Goal: Task Accomplishment & Management: Complete application form

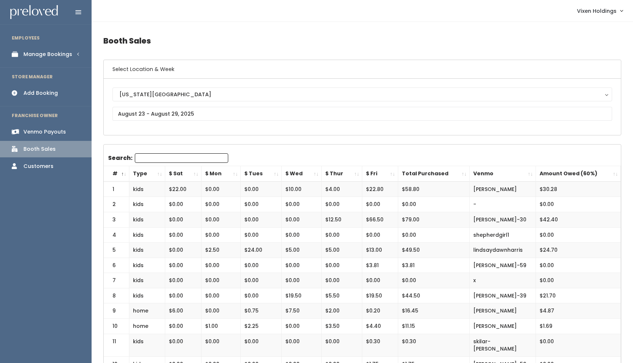
click at [53, 95] on div "Add Booking" at bounding box center [40, 93] width 34 height 8
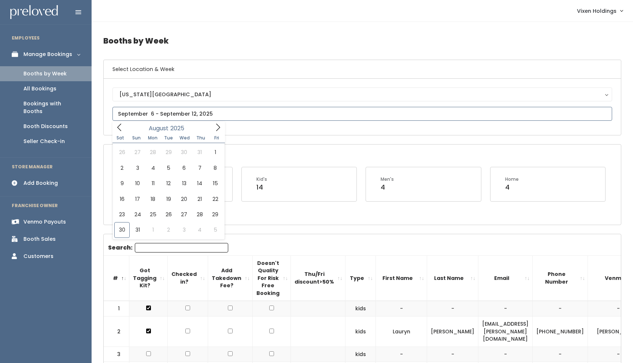
click at [173, 113] on input "text" at bounding box center [361, 114] width 499 height 14
type input "August 30 to September 5"
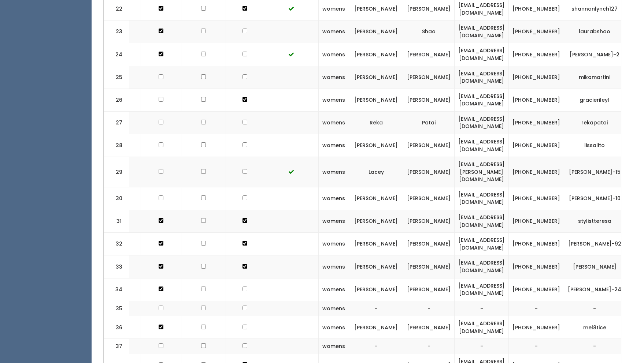
scroll to position [0, 59]
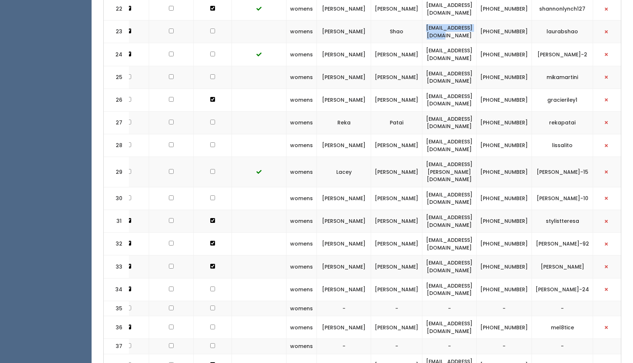
drag, startPoint x: 491, startPoint y: 15, endPoint x: 425, endPoint y: 17, distance: 65.9
click at [425, 20] on td "laurabshao@gmail.com" at bounding box center [449, 31] width 54 height 23
copy td "laurabshao@gmail.com"
drag, startPoint x: 528, startPoint y: 18, endPoint x: 508, endPoint y: 14, distance: 20.6
click at [508, 20] on td "(405) 620-2870" at bounding box center [503, 31] width 55 height 23
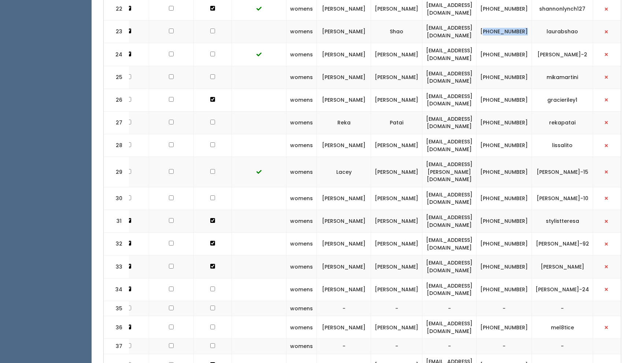
copy td "405) 620-2870"
click at [529, 20] on td "[PHONE_NUMBER]" at bounding box center [503, 31] width 55 height 23
drag, startPoint x: 529, startPoint y: 19, endPoint x: 504, endPoint y: 11, distance: 25.7
click at [504, 20] on td "[PHONE_NUMBER]" at bounding box center [503, 31] width 55 height 23
copy td "[PHONE_NUMBER]"
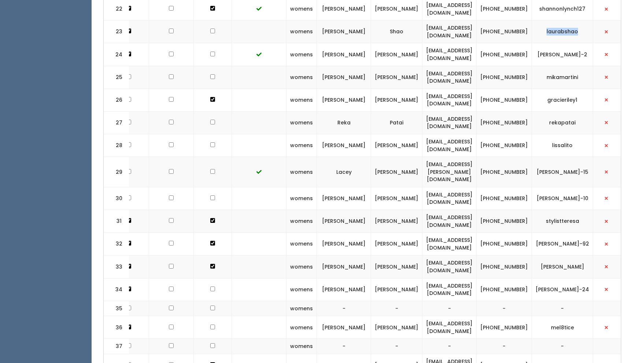
drag, startPoint x: 580, startPoint y: 14, endPoint x: 548, endPoint y: 15, distance: 31.8
click at [548, 20] on td "laurabshao" at bounding box center [561, 31] width 61 height 23
copy td "laurabshao"
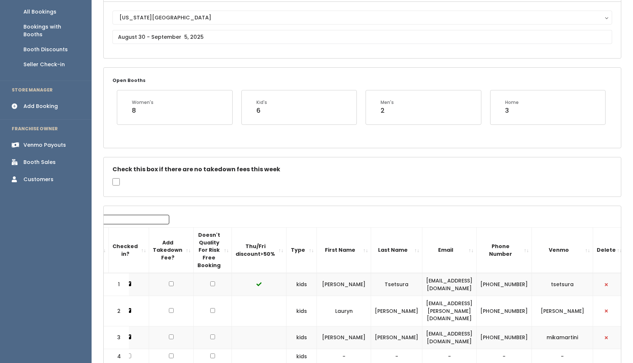
scroll to position [0, 0]
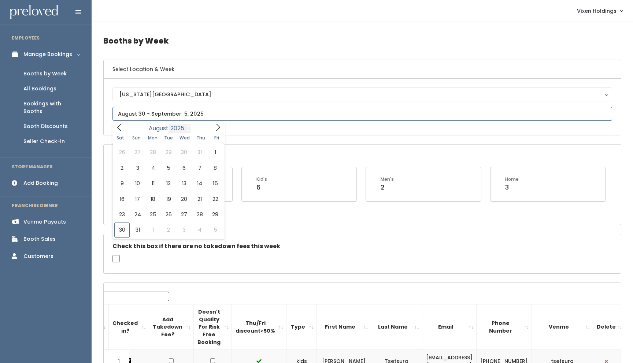
click at [169, 117] on input "text" at bounding box center [361, 114] width 499 height 14
click at [215, 129] on icon at bounding box center [218, 127] width 8 height 8
type input "September 6 to September 12"
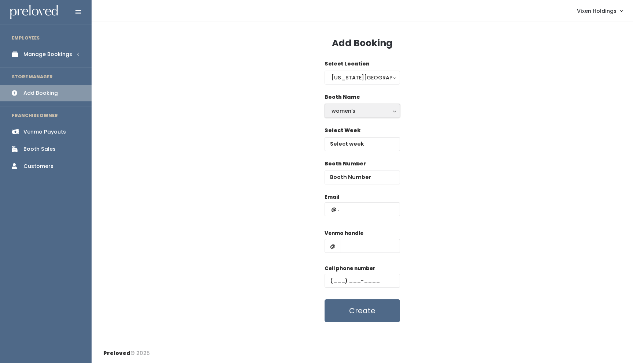
click at [353, 111] on div "women's" at bounding box center [361, 111] width 61 height 8
click at [348, 141] on link "kid's" at bounding box center [362, 140] width 75 height 13
select select "kids"
click at [353, 145] on input "text" at bounding box center [361, 144] width 75 height 14
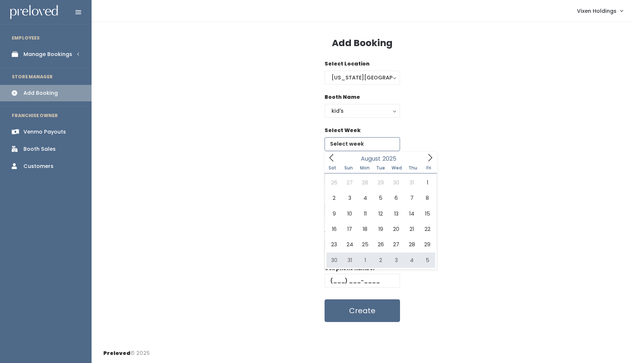
type input "August 30 to September 5"
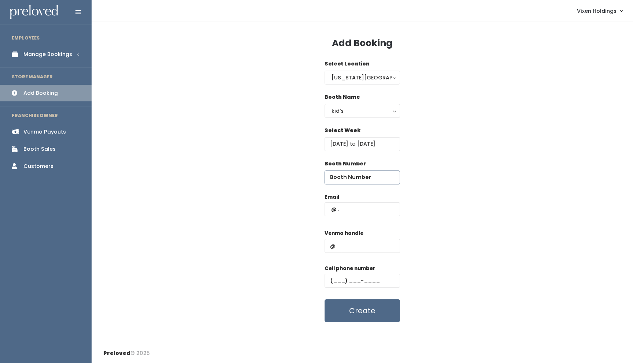
click at [349, 178] on input "number" at bounding box center [361, 178] width 75 height 14
type input "4"
click at [327, 209] on input "text" at bounding box center [361, 209] width 75 height 14
click at [330, 210] on input "text" at bounding box center [361, 209] width 75 height 14
paste input "[EMAIL_ADDRESS][DOMAIN_NAME]"
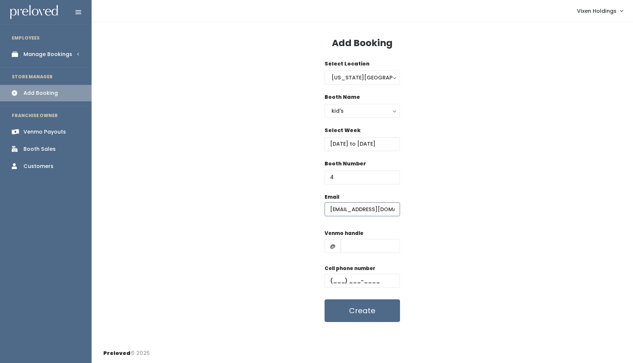
type input "[EMAIL_ADDRESS][DOMAIN_NAME]"
click at [331, 281] on input "text" at bounding box center [361, 281] width 75 height 14
paste input "[PHONE_NUMBER]"
type input "[PHONE_NUMBER]"
click at [355, 245] on input "text" at bounding box center [369, 246] width 59 height 14
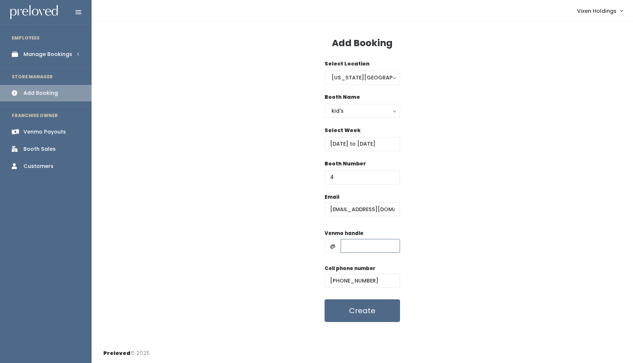
paste input "laurabshao"
type input "laurabshao"
click at [363, 316] on button "Create" at bounding box center [361, 310] width 75 height 23
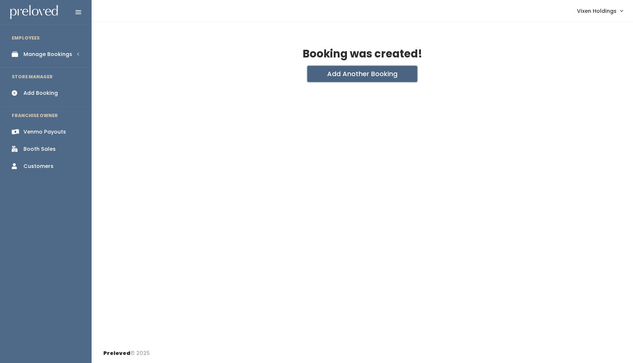
click at [354, 72] on button "Add Another Booking" at bounding box center [362, 74] width 110 height 16
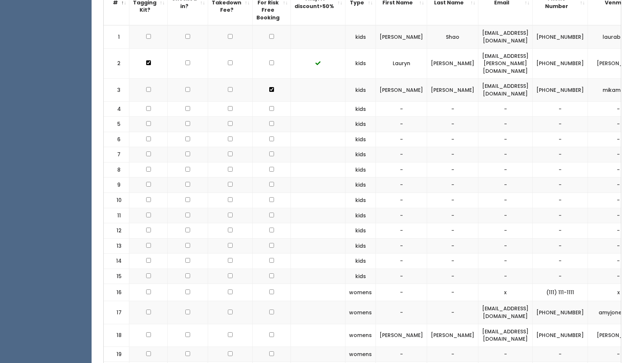
scroll to position [0, 15]
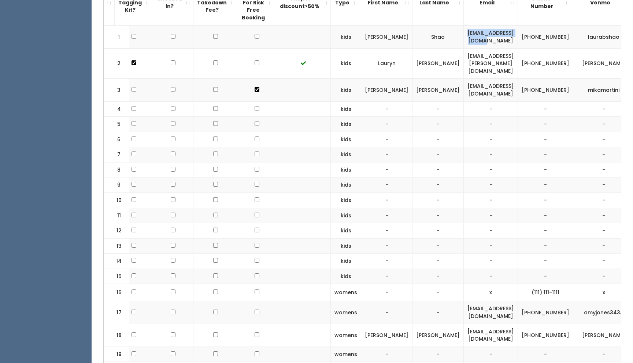
drag, startPoint x: 497, startPoint y: 36, endPoint x: 427, endPoint y: 38, distance: 70.3
click at [463, 38] on td "[EMAIL_ADDRESS][DOMAIN_NAME]" at bounding box center [490, 36] width 54 height 23
copy td "[EMAIL_ADDRESS][DOMAIN_NAME]"
drag, startPoint x: 535, startPoint y: 39, endPoint x: 511, endPoint y: 34, distance: 25.0
click at [518, 34] on td "[PHONE_NUMBER]" at bounding box center [545, 36] width 55 height 23
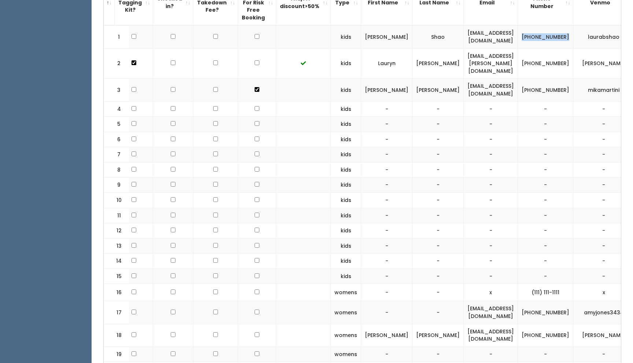
copy td "[PHONE_NUMBER]"
drag, startPoint x: 585, startPoint y: 37, endPoint x: 549, endPoint y: 38, distance: 35.5
click at [573, 38] on td "laurabshao" at bounding box center [603, 36] width 61 height 23
copy td "laurabshao"
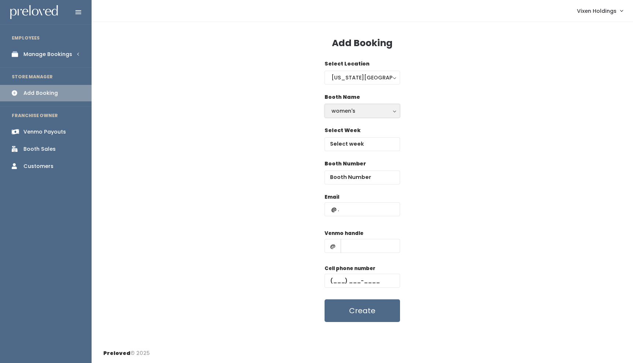
click at [359, 113] on div "women's" at bounding box center [361, 111] width 61 height 8
click at [352, 142] on link "kid's" at bounding box center [362, 140] width 75 height 13
select select "kids"
click at [373, 144] on input "text" at bounding box center [361, 144] width 75 height 14
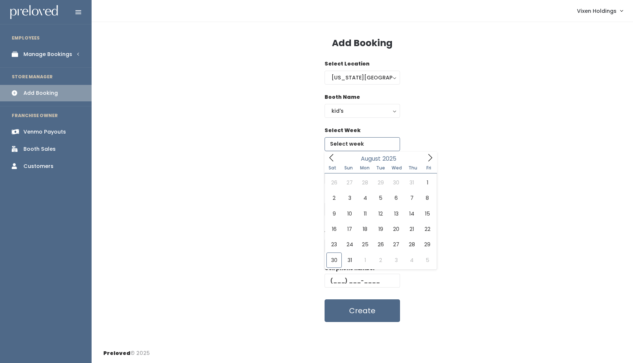
click at [428, 156] on icon at bounding box center [430, 158] width 8 height 8
type input "[DATE] to [DATE]"
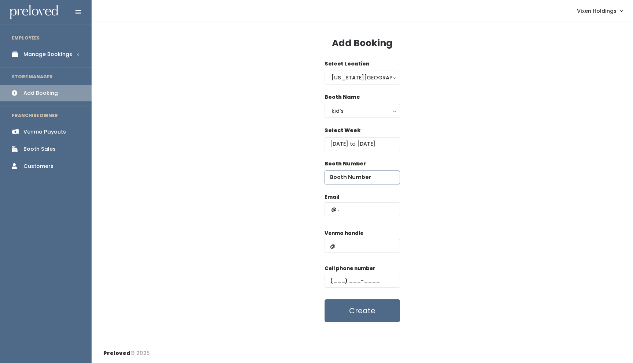
click at [342, 180] on input "number" at bounding box center [361, 178] width 75 height 14
type input "4"
click at [329, 210] on input "text" at bounding box center [361, 209] width 75 height 14
paste input "[EMAIL_ADDRESS][DOMAIN_NAME]"
drag, startPoint x: 329, startPoint y: 210, endPoint x: 189, endPoint y: 23, distance: 233.2
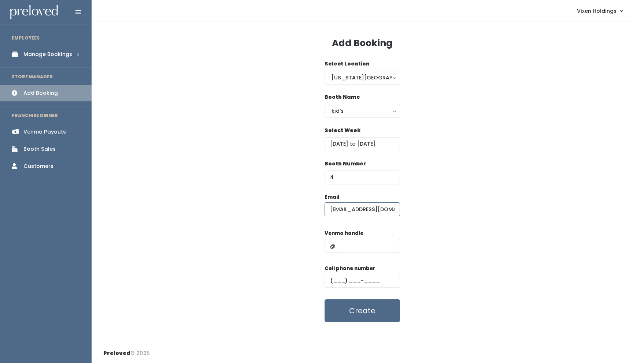
click at [188, 27] on div "Add Booking Select Location [US_STATE][GEOGRAPHIC_DATA] [US_STATE][GEOGRAPHIC_D…" at bounding box center [362, 183] width 541 height 322
type input "laurabshao@gmail.com"
click at [331, 280] on input "text" at bounding box center [361, 281] width 75 height 14
paste input "(405) 620-2870"
type input "(405) 620-2870"
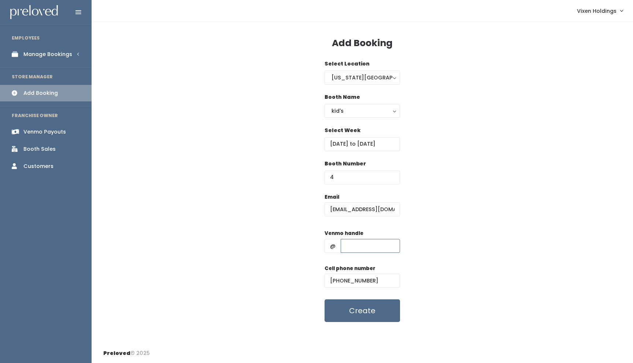
click at [364, 247] on input "text" at bounding box center [369, 246] width 59 height 14
paste input "laurabshao"
drag, startPoint x: 364, startPoint y: 247, endPoint x: 359, endPoint y: 331, distance: 84.3
click at [359, 331] on div "Add Booking Select Location Oklahoma City Oklahoma City Booth Name women's kid'…" at bounding box center [362, 183] width 541 height 322
type input "laurabshao"
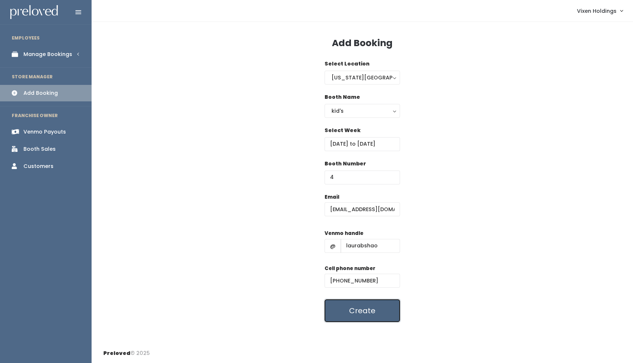
click at [356, 305] on button "Create" at bounding box center [361, 310] width 75 height 23
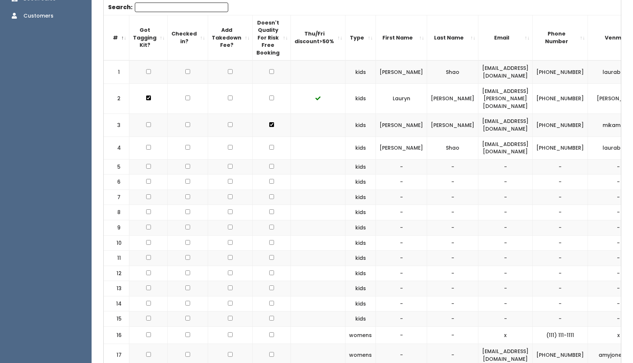
scroll to position [0, 15]
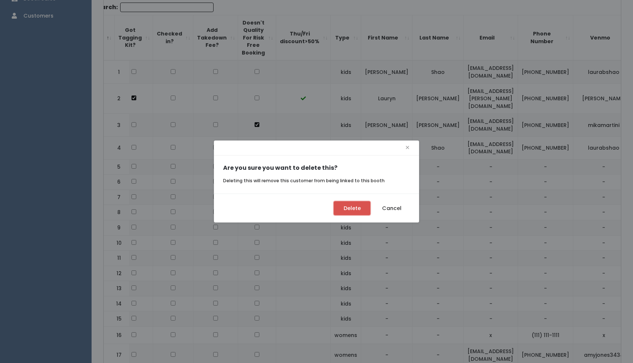
click at [355, 205] on button "Delete" at bounding box center [351, 208] width 37 height 14
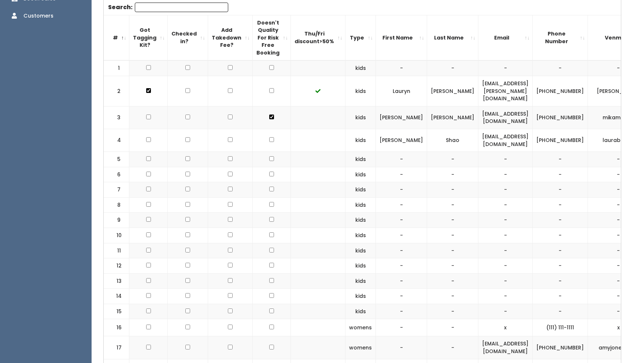
click at [148, 93] on input "checkbox" at bounding box center [148, 90] width 5 height 5
checkbox input "true"
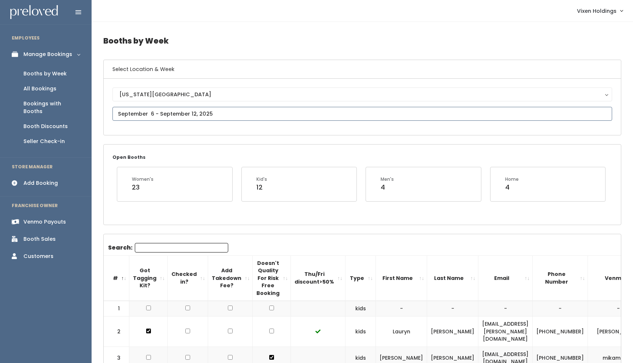
click at [211, 115] on input "text" at bounding box center [361, 114] width 499 height 14
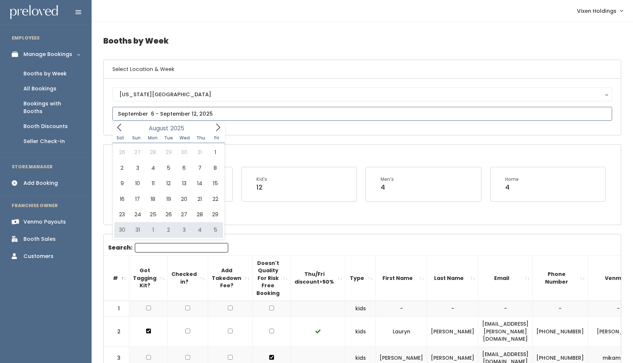
type input "August 30 to September 5"
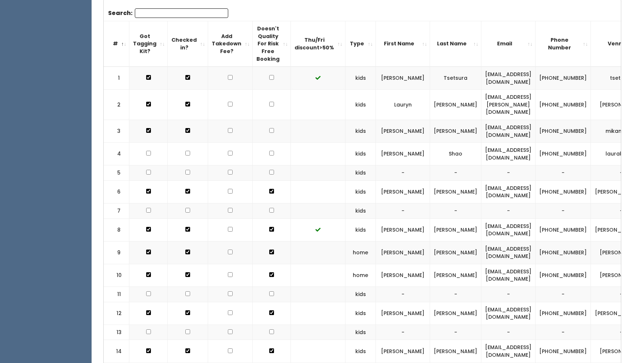
scroll to position [277, 0]
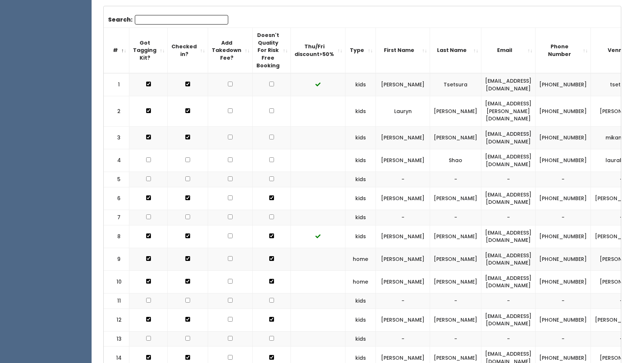
click at [148, 113] on input "checkbox" at bounding box center [148, 110] width 5 height 5
checkbox input "true"
click at [186, 113] on input "checkbox" at bounding box center [187, 110] width 5 height 5
checkbox input "true"
click at [269, 113] on input "checkbox" at bounding box center [271, 110] width 5 height 5
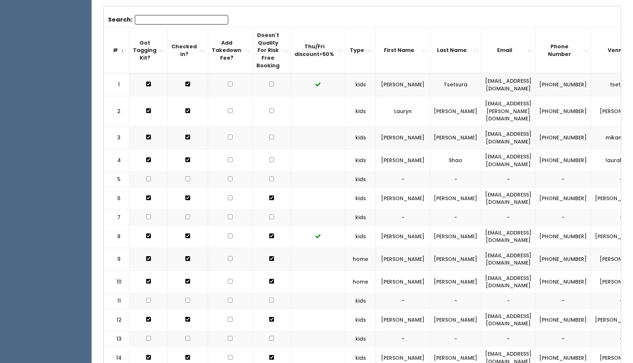
checkbox input "true"
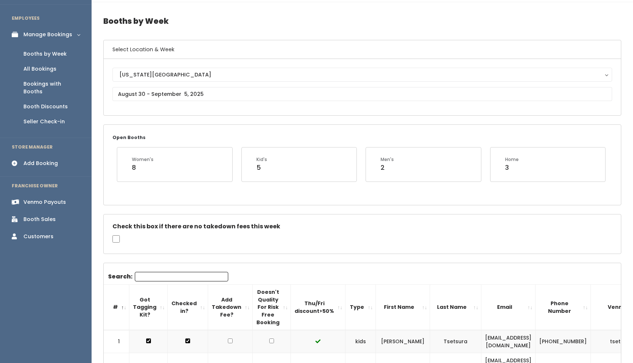
scroll to position [0, 0]
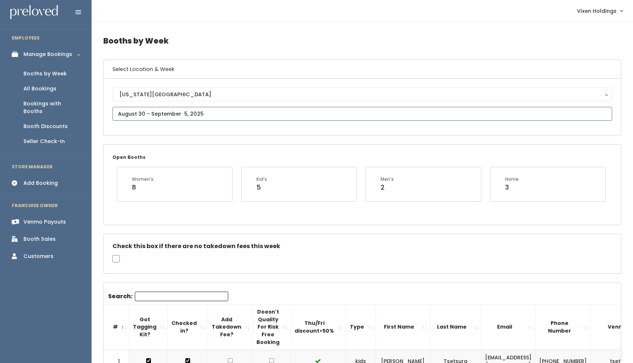
click at [166, 116] on input "text" at bounding box center [361, 114] width 499 height 14
click at [217, 131] on icon at bounding box center [218, 127] width 8 height 8
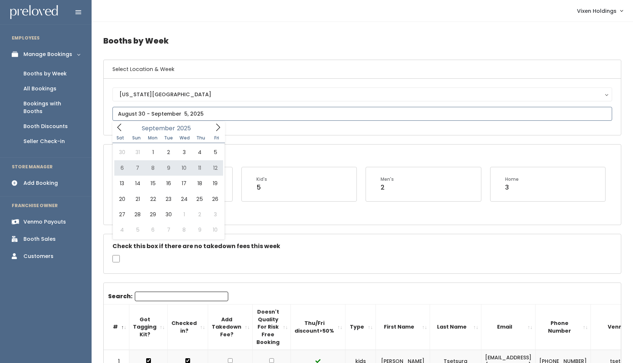
type input "September 6 to September 12"
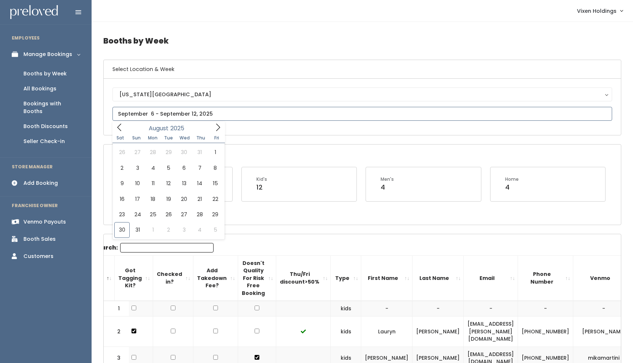
click at [179, 111] on input "text" at bounding box center [361, 114] width 499 height 14
click at [219, 129] on icon at bounding box center [218, 127] width 8 height 8
type input "[DATE] to [DATE]"
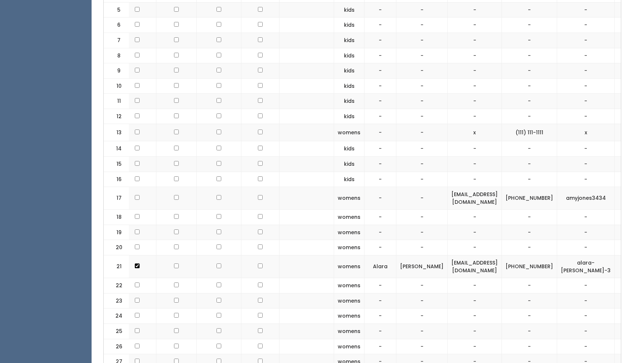
scroll to position [316, 0]
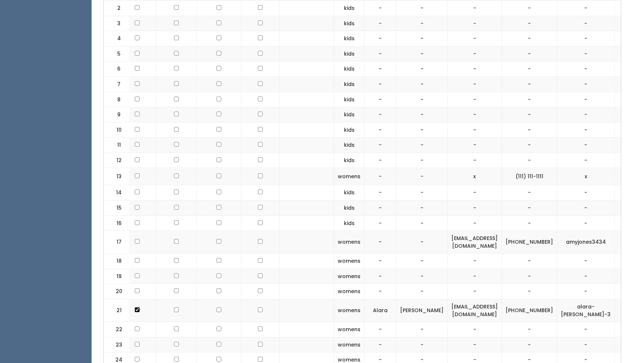
click at [626, 177] on span "button" at bounding box center [627, 176] width 3 height 4
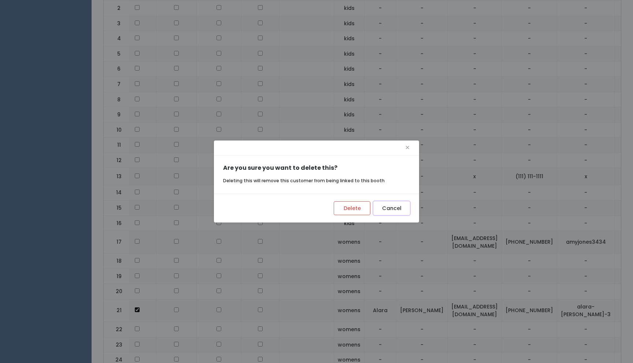
click at [391, 210] on button "Cancel" at bounding box center [391, 208] width 37 height 14
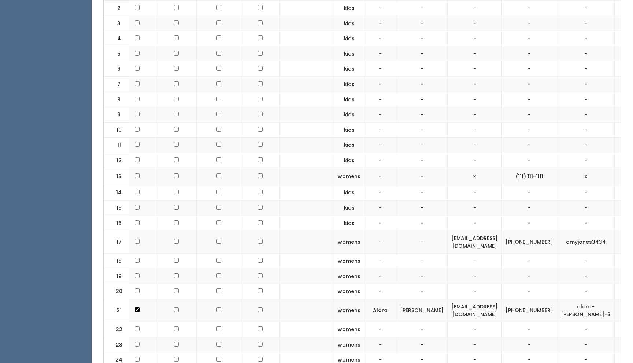
scroll to position [0, 0]
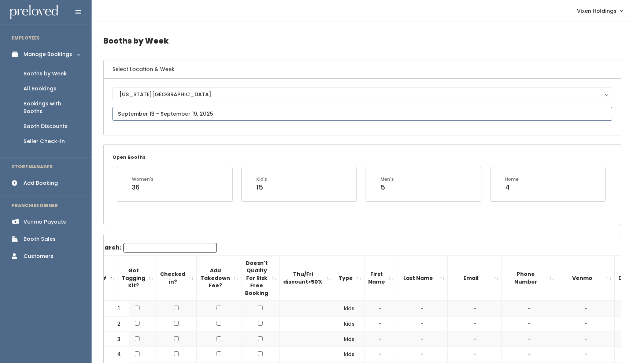
click at [177, 113] on input "text" at bounding box center [361, 114] width 499 height 14
click at [217, 125] on icon at bounding box center [218, 127] width 4 height 7
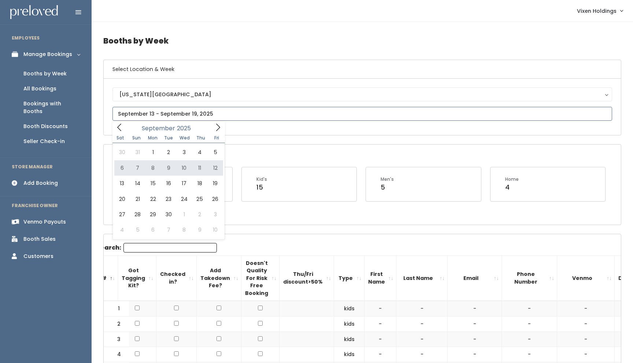
type input "September 6 to September 12"
